Goal: Task Accomplishment & Management: Complete application form

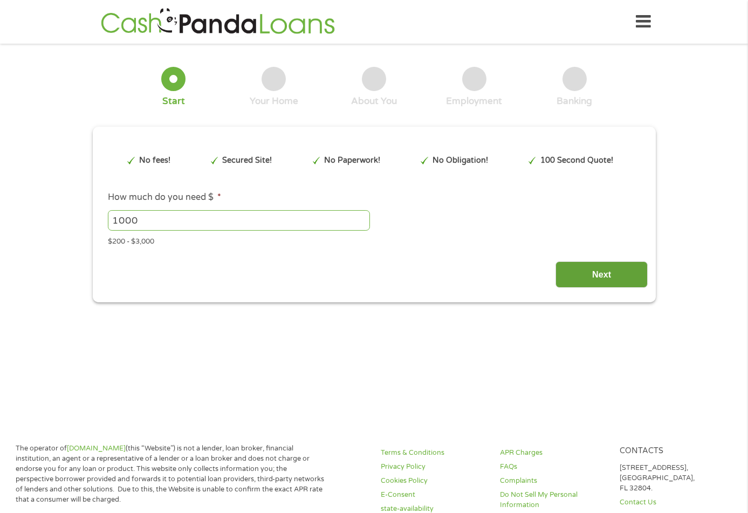
click at [606, 272] on input "Next" at bounding box center [602, 275] width 92 height 26
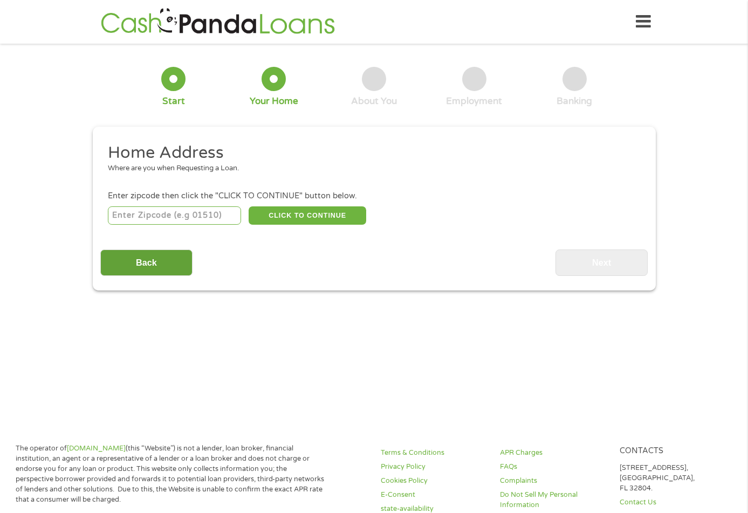
click at [116, 260] on input "Back" at bounding box center [146, 263] width 92 height 26
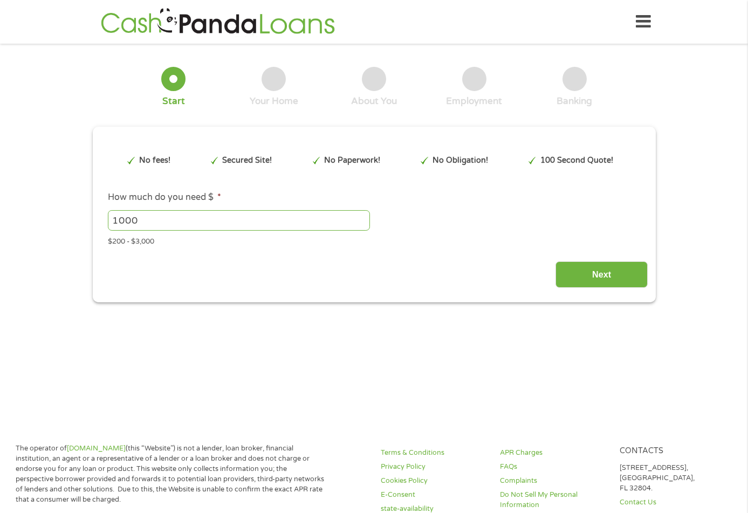
scroll to position [4, 4]
click at [118, 220] on input "1000" at bounding box center [239, 220] width 262 height 20
type input "1800"
click at [621, 277] on input "Next" at bounding box center [602, 275] width 92 height 26
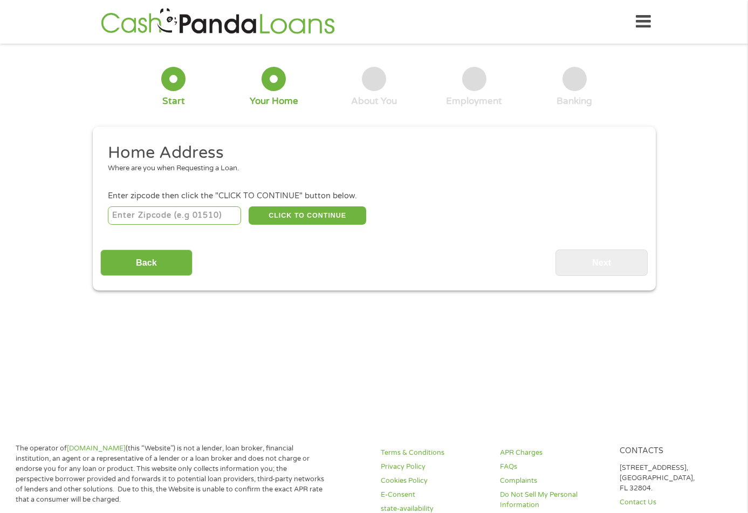
click at [204, 214] on input "number" at bounding box center [174, 216] width 133 height 18
type input "33056"
click at [287, 208] on button "CLICK TO CONTINUE" at bounding box center [308, 216] width 118 height 18
type input "33056"
type input "[GEOGRAPHIC_DATA]"
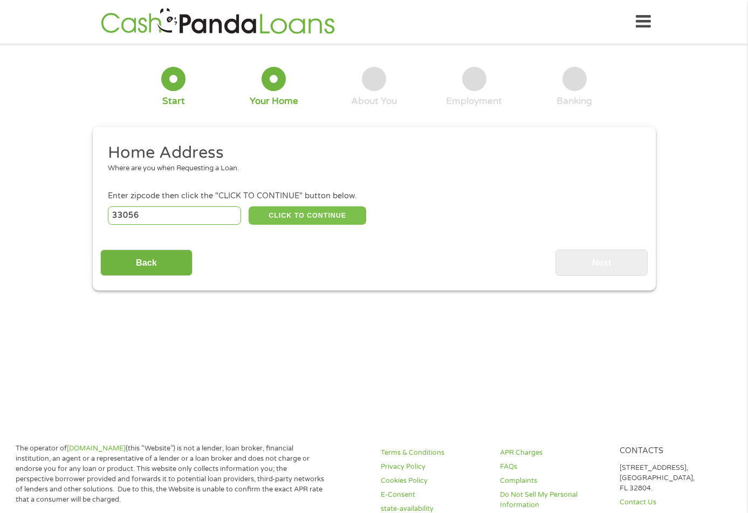
select select "[US_STATE]"
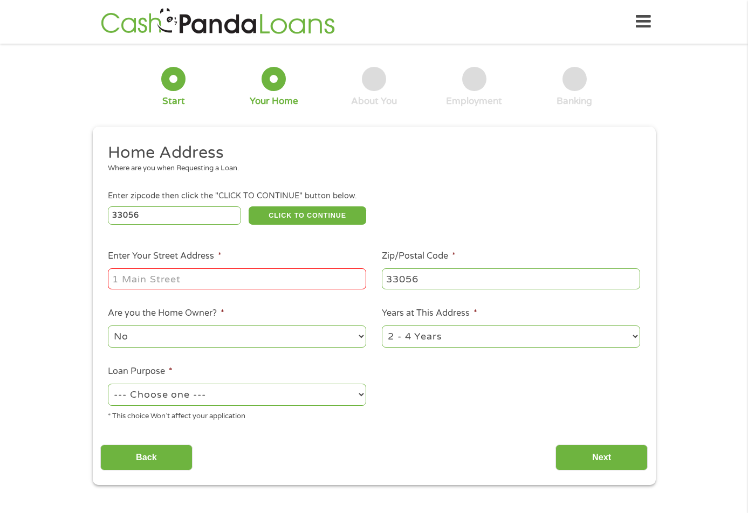
click at [251, 277] on input "Enter Your Street Address *" at bounding box center [237, 279] width 258 height 20
type input "[STREET_ADDRESS]"
click at [633, 337] on select "1 Year or less 1 - 2 Years 2 - 4 Years Over 4 Years" at bounding box center [511, 337] width 258 height 22
select select "24months"
click at [382, 326] on select "1 Year or less 1 - 2 Years 2 - 4 Years Over 4 Years" at bounding box center [511, 337] width 258 height 22
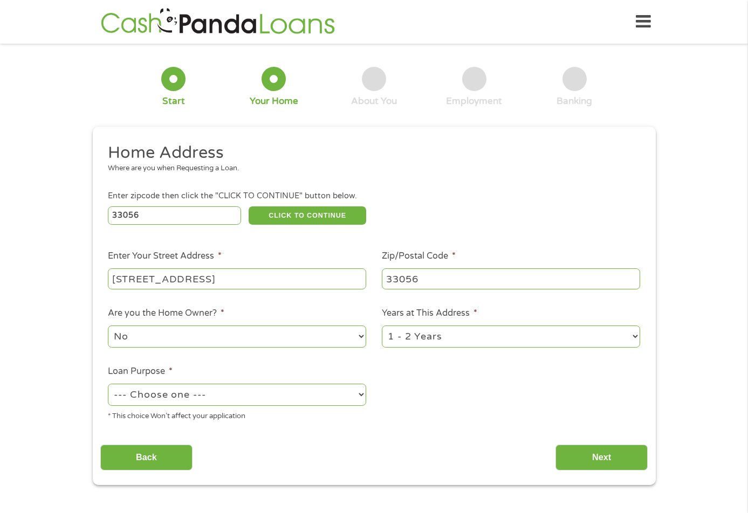
click at [221, 399] on select "--- Choose one --- Pay Bills Debt Consolidation Home Improvement Major Purchase…" at bounding box center [237, 395] width 258 height 22
select select "carloan"
click at [108, 384] on select "--- Choose one --- Pay Bills Debt Consolidation Home Improvement Major Purchase…" at bounding box center [237, 395] width 258 height 22
click at [612, 461] on input "Next" at bounding box center [602, 458] width 92 height 26
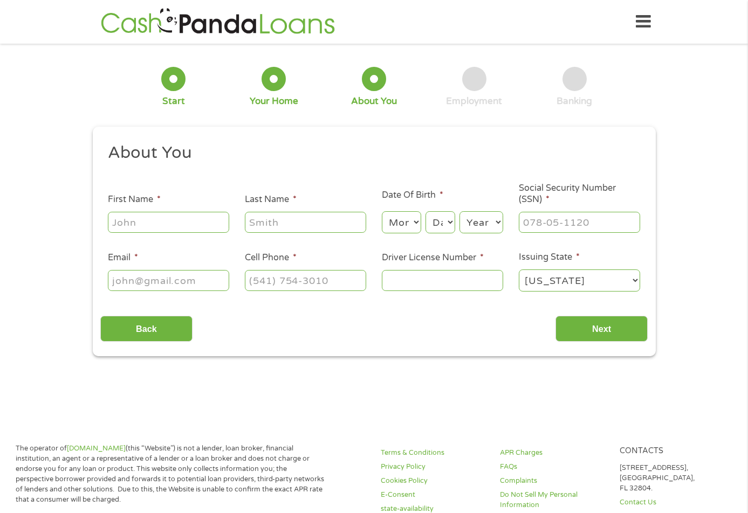
click at [182, 229] on input "First Name *" at bounding box center [168, 222] width 121 height 20
type input "QUATOSHA"
type input "[PERSON_NAME]"
select select "10"
select select "12"
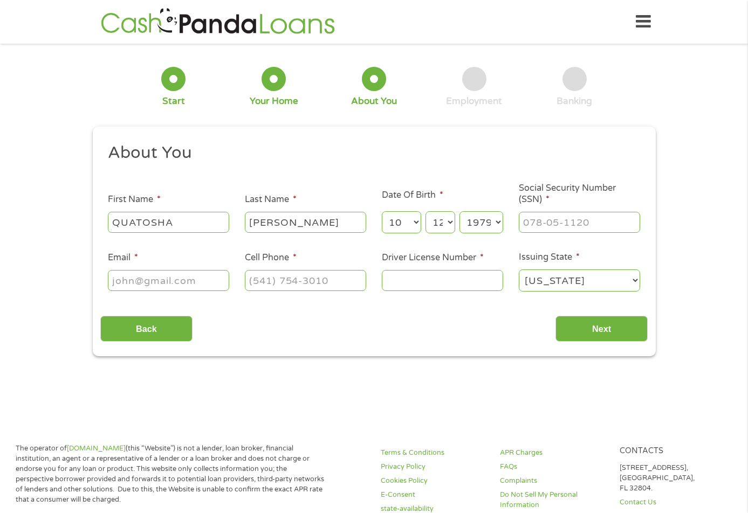
select select "1978"
type input "448-74-6658"
type input "[EMAIL_ADDRESS][DOMAIN_NAME]"
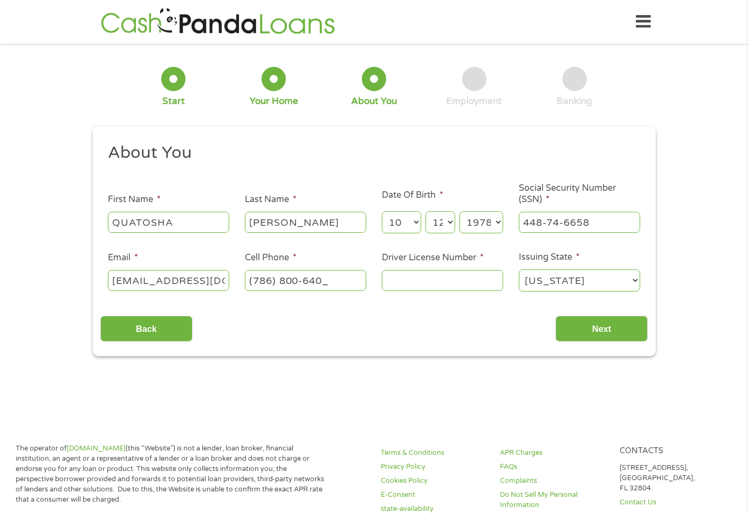
type input "[PHONE_NUMBER]"
type input "W614179173000"
click at [600, 334] on input "Next" at bounding box center [602, 329] width 92 height 26
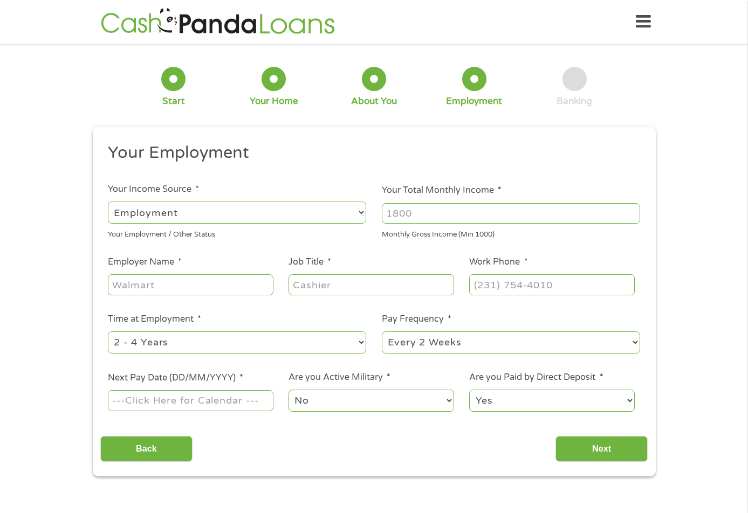
click at [209, 213] on select "--- Choose one --- Employment [DEMOGRAPHIC_DATA] Benefits" at bounding box center [237, 213] width 258 height 22
click at [108, 202] on select "--- Choose one --- Employment [DEMOGRAPHIC_DATA] Benefits" at bounding box center [237, 213] width 258 height 22
click at [512, 216] on input "Your Total Monthly Income *" at bounding box center [511, 213] width 258 height 20
click at [499, 211] on input "Your Total Monthly Income *" at bounding box center [511, 213] width 258 height 20
type input "3747"
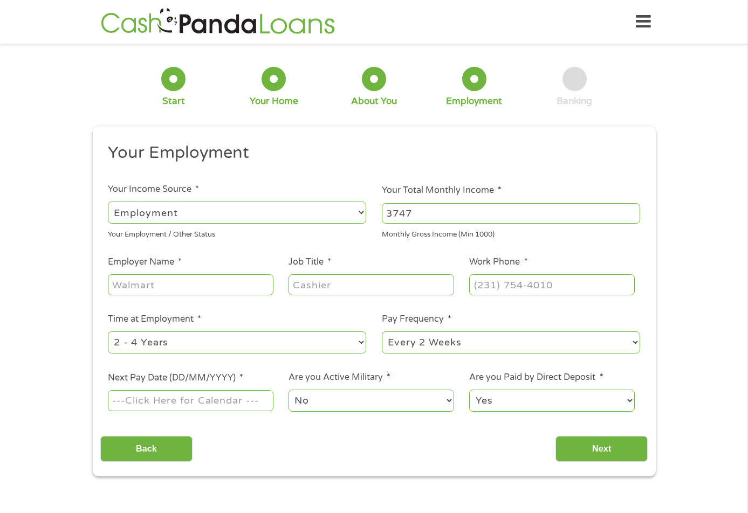
click at [125, 285] on input "Employer Name *" at bounding box center [190, 285] width 165 height 20
type input "j"
type input "[PERSON_NAME][GEOGRAPHIC_DATA]"
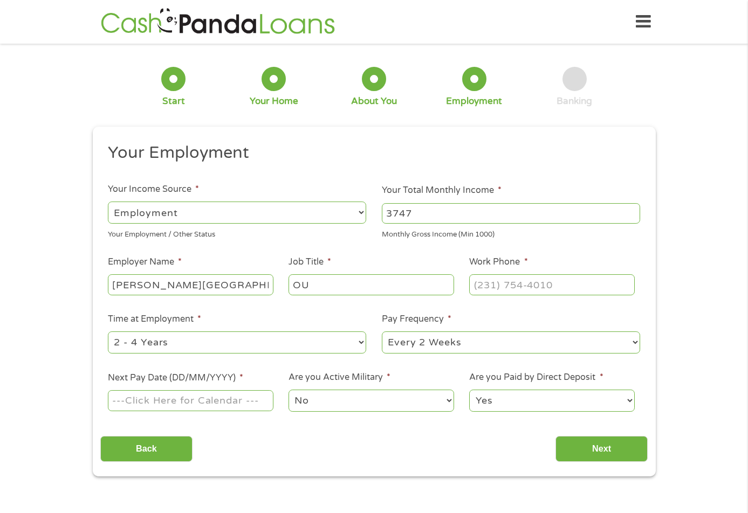
type input "O"
type input "OUTREACH"
type input "(___) ___-____"
click at [518, 285] on input "(___) ___-____" at bounding box center [551, 285] width 165 height 20
type input "[PHONE_NUMBER]"
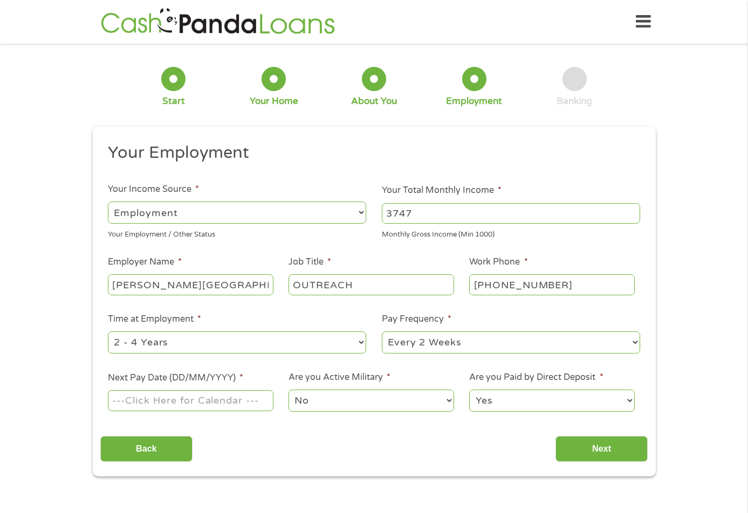
click at [174, 406] on input "Next Pay Date (DD/MM/YYYY) *" at bounding box center [190, 400] width 165 height 20
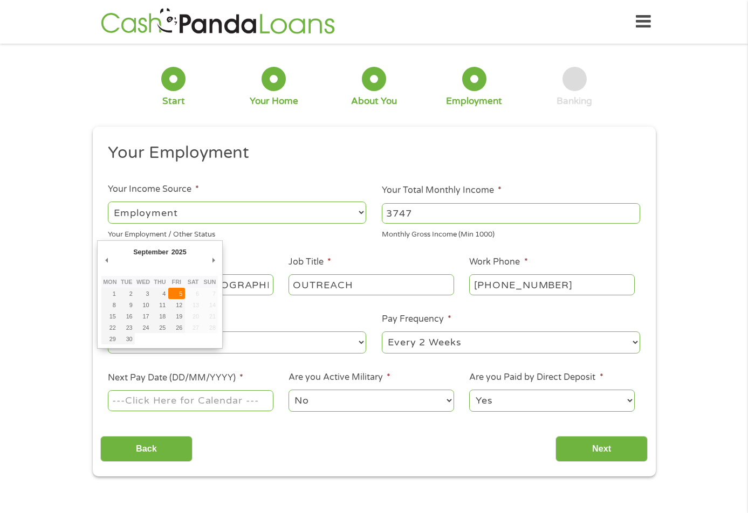
type input "[DATE]"
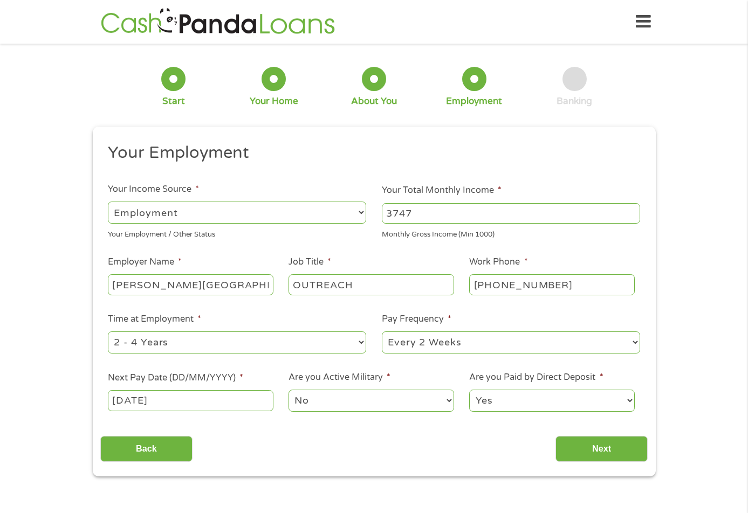
click at [377, 399] on select "No Yes" at bounding box center [371, 401] width 165 height 22
click at [605, 455] on input "Next" at bounding box center [602, 449] width 92 height 26
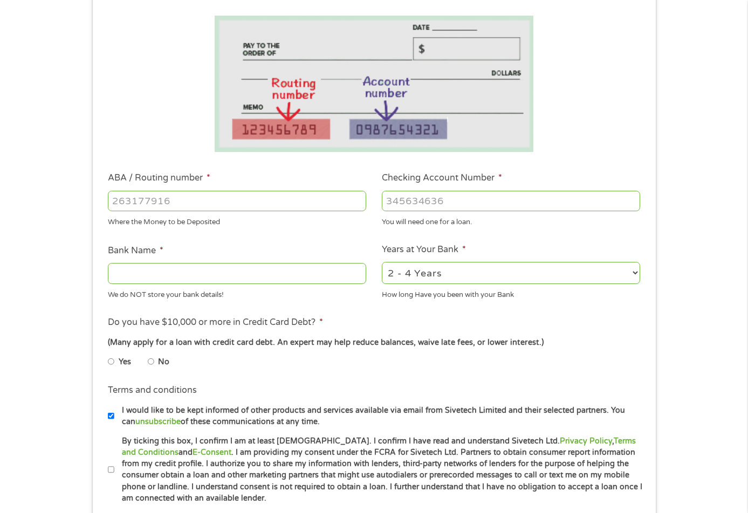
scroll to position [216, 0]
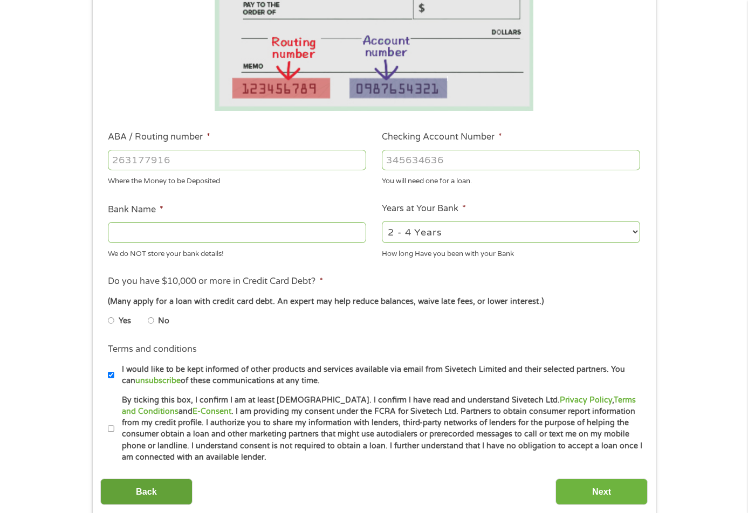
click at [179, 500] on input "Back" at bounding box center [146, 492] width 92 height 26
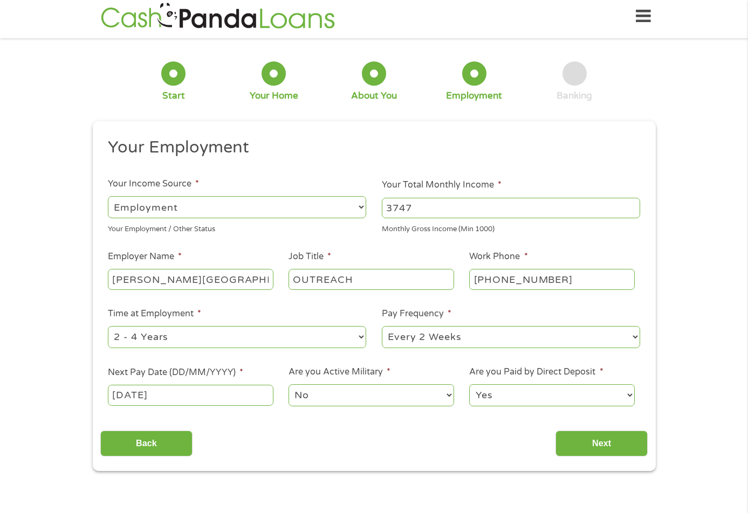
scroll to position [0, 0]
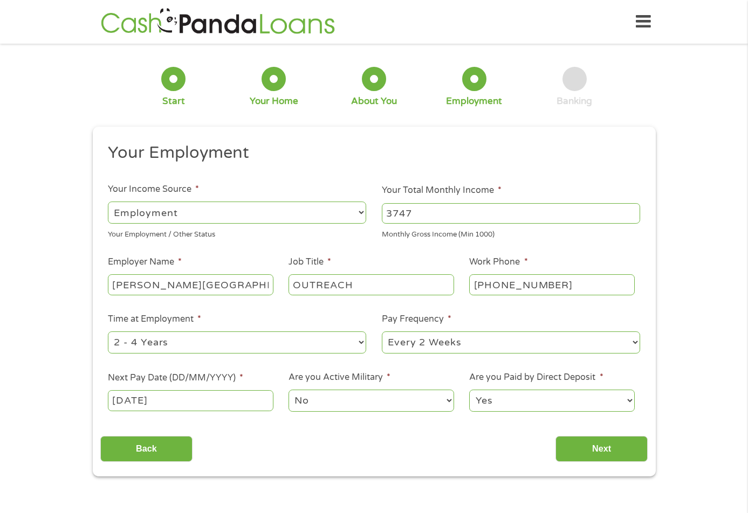
click at [136, 402] on input "[DATE]" at bounding box center [190, 400] width 165 height 20
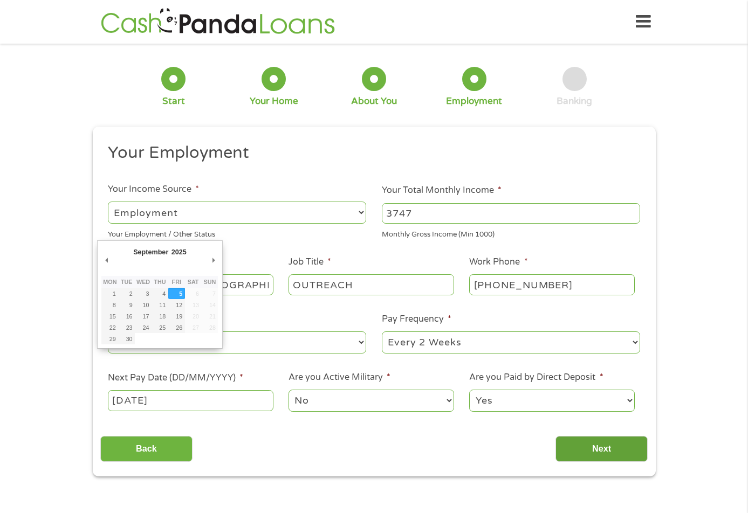
click at [595, 451] on input "Next" at bounding box center [602, 449] width 92 height 26
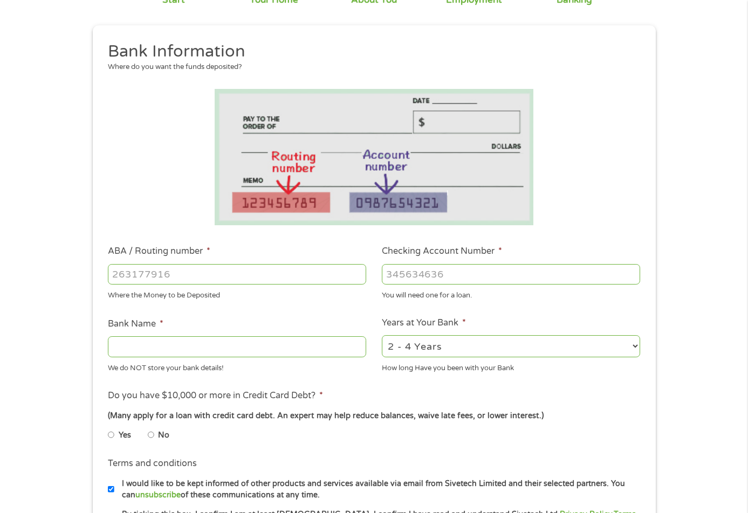
scroll to position [108, 0]
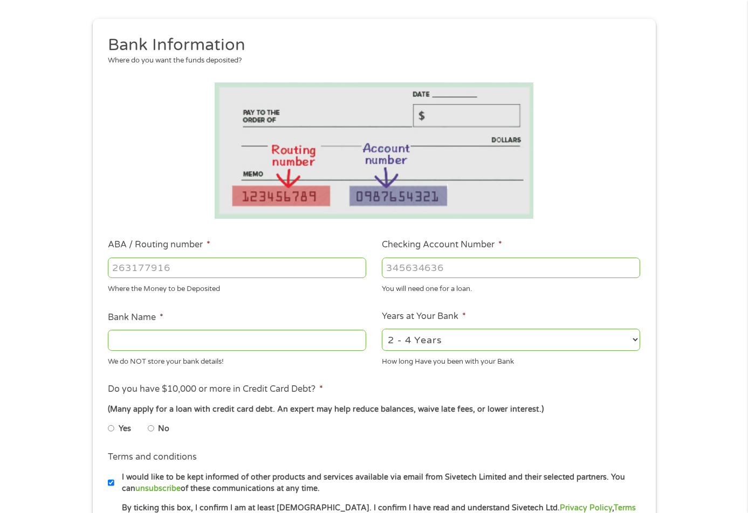
click at [176, 272] on input "ABA / Routing number *" at bounding box center [237, 268] width 258 height 20
type input "063107513"
type input "[PERSON_NAME] FARGO BANK"
type input "063107513"
click at [414, 271] on input "Checking Account Number *" at bounding box center [511, 268] width 258 height 20
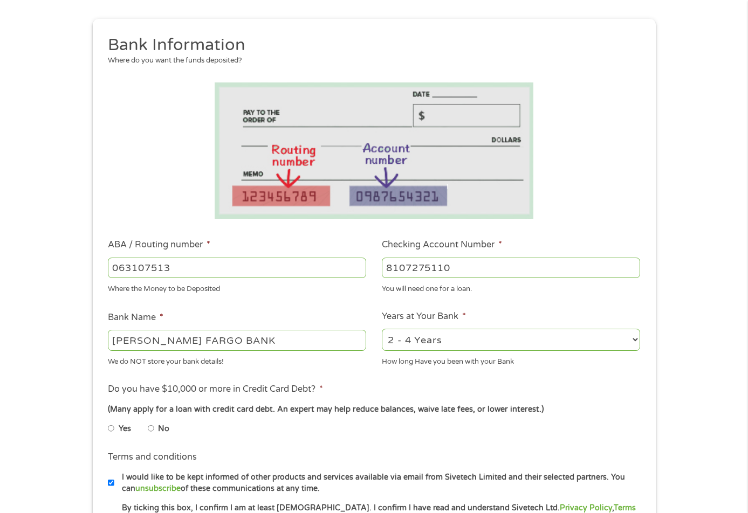
type input "8107275110"
click at [148, 427] on input "No" at bounding box center [151, 428] width 6 height 17
radio input "true"
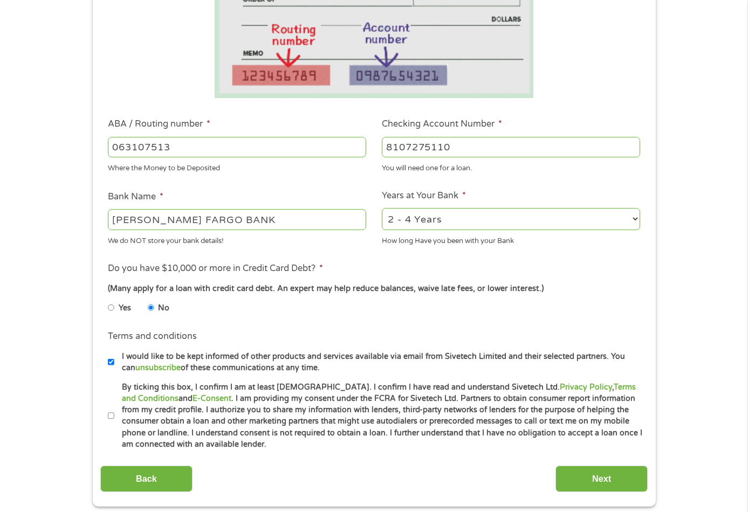
scroll to position [270, 0]
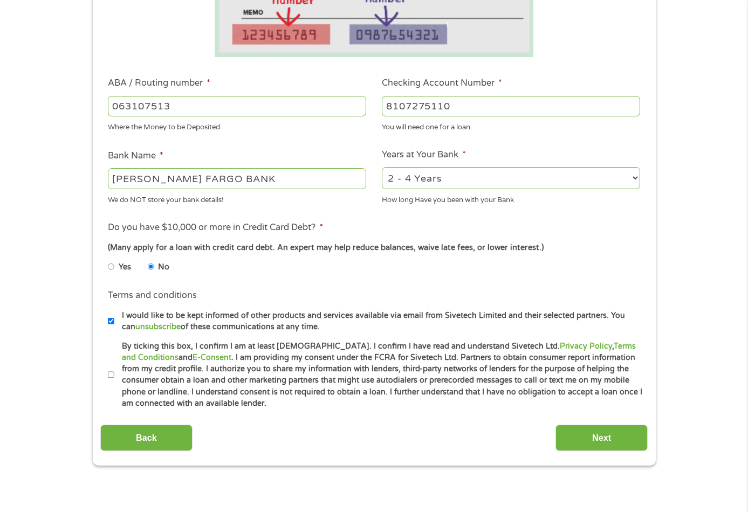
click at [110, 319] on input "I would like to be kept informed of other products and services available via e…" at bounding box center [111, 321] width 6 height 17
checkbox input "false"
click at [111, 374] on input "By ticking this box, I confirm I am at least [DEMOGRAPHIC_DATA]. I confirm I ha…" at bounding box center [111, 375] width 6 height 17
checkbox input "true"
click at [625, 432] on input "Next" at bounding box center [602, 438] width 92 height 26
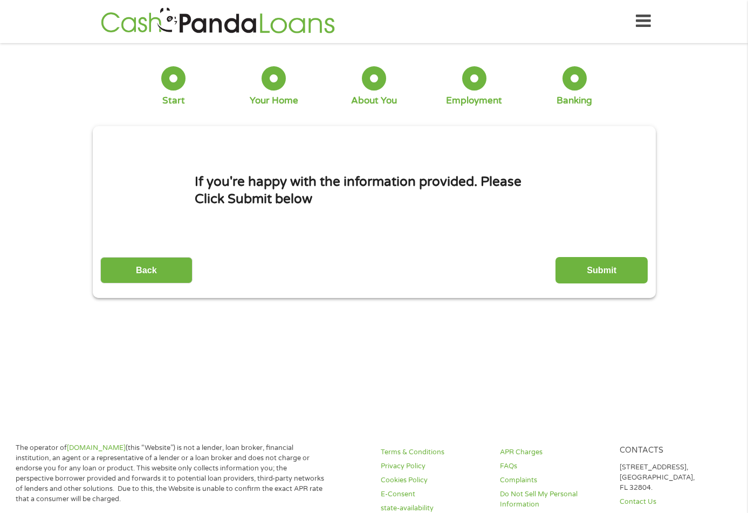
scroll to position [0, 0]
click at [623, 273] on input "Submit" at bounding box center [602, 271] width 92 height 26
